Goal: Task Accomplishment & Management: Use online tool/utility

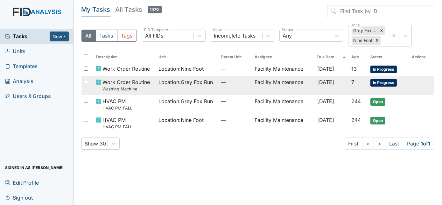
click at [180, 84] on span "Location : Grey Fox Run" at bounding box center [186, 82] width 54 height 8
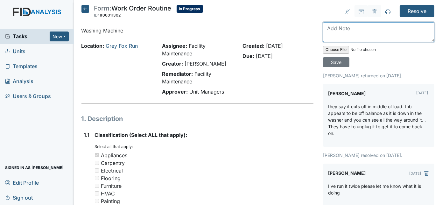
click at [349, 30] on textarea at bounding box center [378, 32] width 111 height 20
type textarea "washing machine replaced"
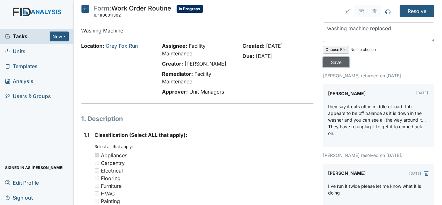
click at [349, 57] on input "Save" at bounding box center [336, 62] width 26 height 10
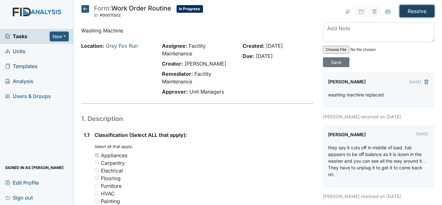
click at [420, 11] on input "Resolve" at bounding box center [417, 11] width 35 height 12
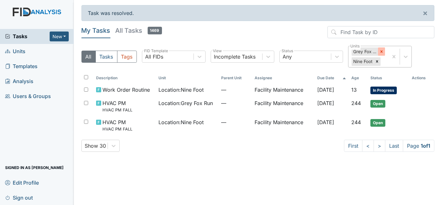
click at [383, 53] on icon at bounding box center [381, 51] width 4 height 4
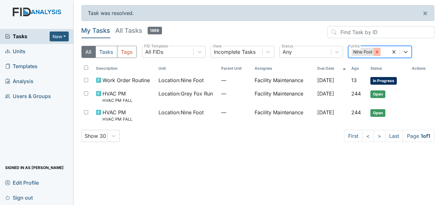
click at [380, 52] on div at bounding box center [377, 52] width 7 height 8
